Goal: Information Seeking & Learning: Learn about a topic

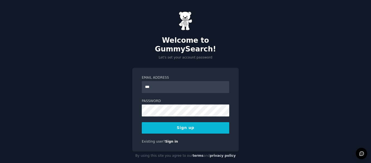
type input "**********"
click at [182, 122] on button "Sign up" at bounding box center [185, 127] width 87 height 11
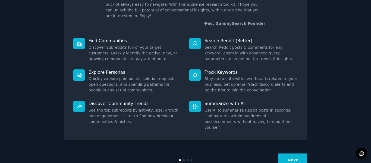
scroll to position [50, 0]
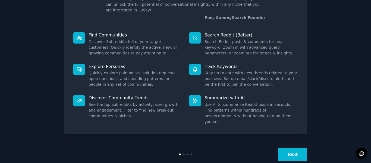
click at [183, 153] on div at bounding box center [184, 154] width 2 height 2
click at [187, 153] on div at bounding box center [188, 154] width 2 height 2
click at [295, 148] on button "Next" at bounding box center [292, 154] width 29 height 13
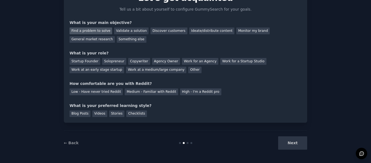
click at [98, 31] on div "Find a problem to solve" at bounding box center [91, 30] width 43 height 7
click at [123, 31] on div "Validate a solution" at bounding box center [131, 30] width 35 height 7
click at [86, 30] on div "Find a problem to solve" at bounding box center [91, 30] width 43 height 7
click at [85, 60] on div "Startup Founder" at bounding box center [85, 61] width 31 height 7
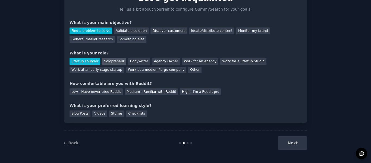
click at [111, 61] on div "Solopreneur" at bounding box center [114, 61] width 24 height 7
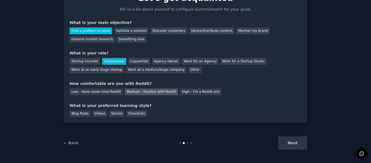
click at [141, 93] on div "Medium - Familiar with Reddit" at bounding box center [151, 91] width 53 height 7
click at [83, 114] on div "Blog Posts" at bounding box center [80, 113] width 21 height 7
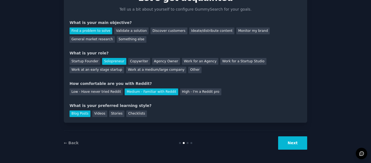
click at [285, 143] on button "Next" at bounding box center [292, 142] width 29 height 13
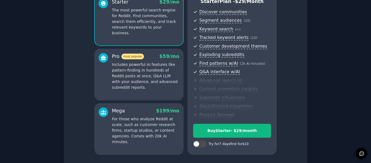
scroll to position [82, 0]
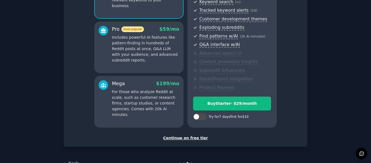
click at [201, 139] on div "Continue on free tier" at bounding box center [186, 138] width 232 height 6
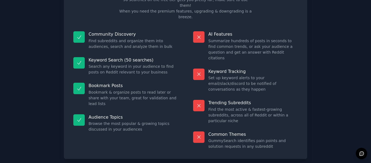
scroll to position [49, 0]
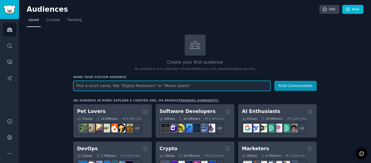
click at [163, 86] on input "text" at bounding box center [171, 86] width 197 height 10
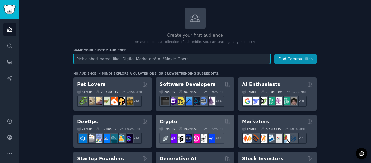
scroll to position [54, 0]
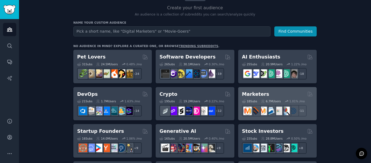
click at [253, 96] on h2 "Marketers" at bounding box center [255, 94] width 27 height 7
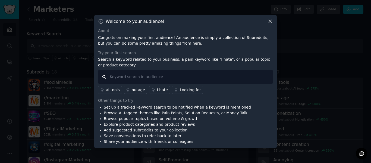
click at [155, 75] on input "text" at bounding box center [185, 77] width 175 height 14
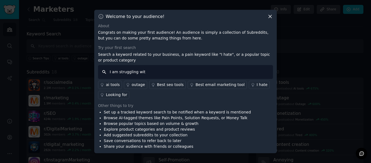
type input "I am struggling with"
click at [184, 67] on input "I am struggling with" at bounding box center [185, 72] width 175 height 14
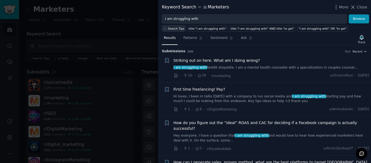
click at [181, 29] on span "Search Tips" at bounding box center [176, 29] width 17 height 4
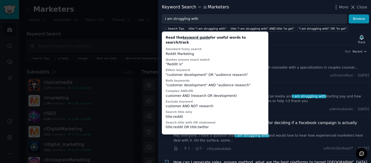
click at [289, 43] on div "Results Patterns Sentiment Ask Track" at bounding box center [264, 39] width 213 height 12
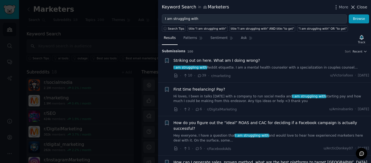
click at [359, 7] on span "Close" at bounding box center [362, 7] width 10 height 6
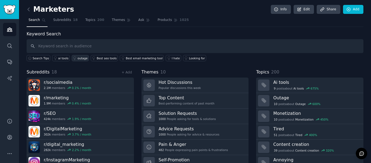
click at [80, 60] on link "outage" at bounding box center [80, 58] width 17 height 6
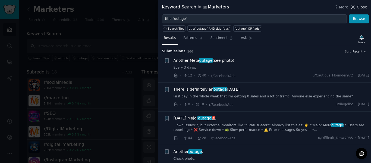
click at [360, 5] on span "Close" at bounding box center [362, 7] width 10 height 6
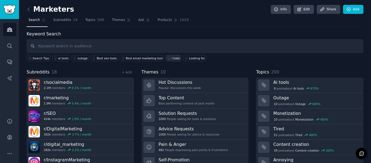
click at [172, 57] on div "I hate" at bounding box center [176, 58] width 8 height 4
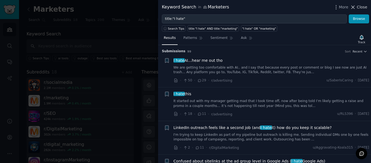
click at [363, 7] on span "Close" at bounding box center [362, 7] width 10 height 6
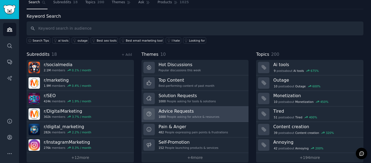
scroll to position [25, 0]
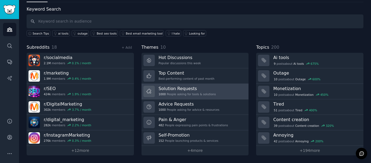
click at [181, 93] on div "1000 People asking for tools & solutions" at bounding box center [187, 94] width 57 height 4
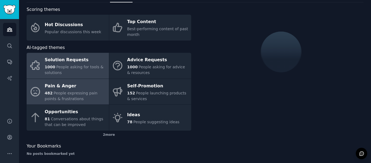
scroll to position [25, 0]
click at [80, 87] on div "Pain & Anger" at bounding box center [75, 85] width 61 height 9
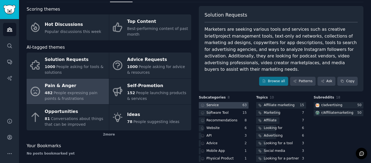
click at [224, 102] on div at bounding box center [224, 105] width 50 height 7
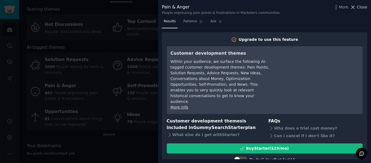
click at [364, 8] on span "Close" at bounding box center [362, 7] width 10 height 6
